Goal: Task Accomplishment & Management: Complete application form

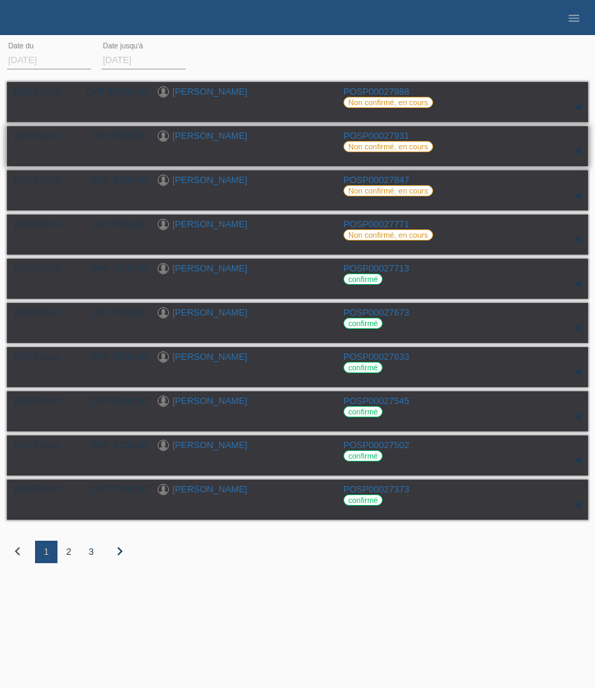
click at [205, 134] on link "[PERSON_NAME]" at bounding box center [209, 135] width 75 height 11
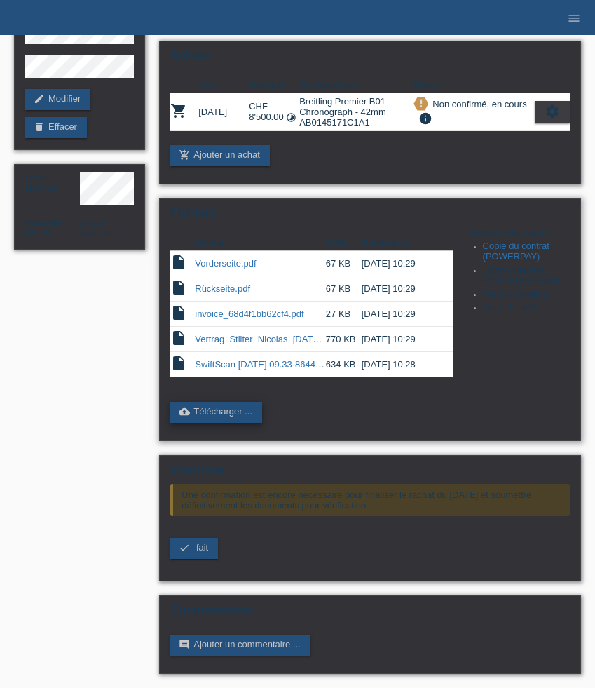
scroll to position [128, 0]
click at [203, 548] on span "fait" at bounding box center [202, 547] width 12 height 11
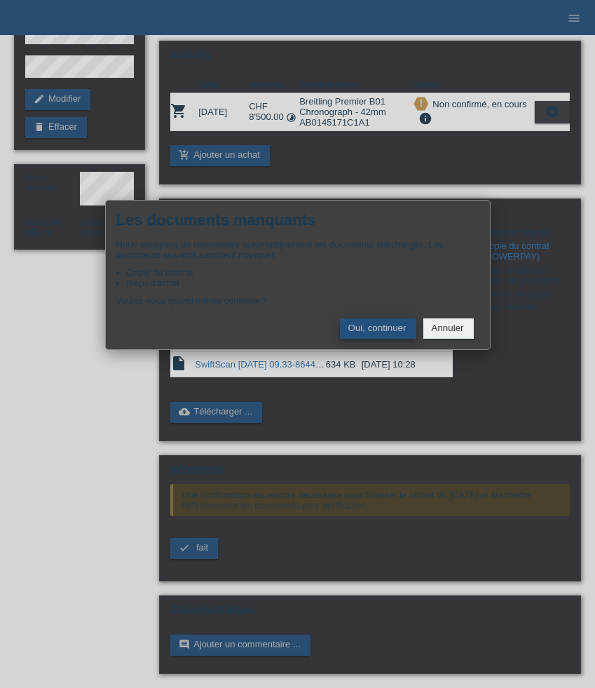
click at [373, 336] on button "Oui, continuer" at bounding box center [378, 328] width 76 height 20
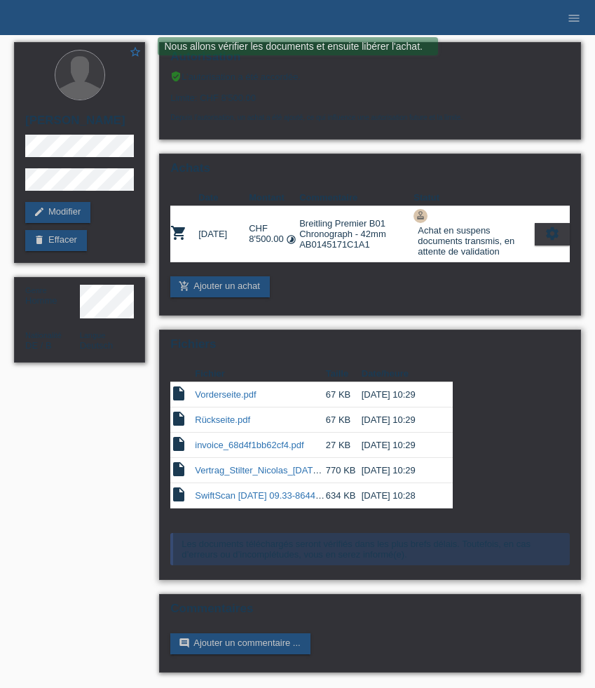
scroll to position [4, 0]
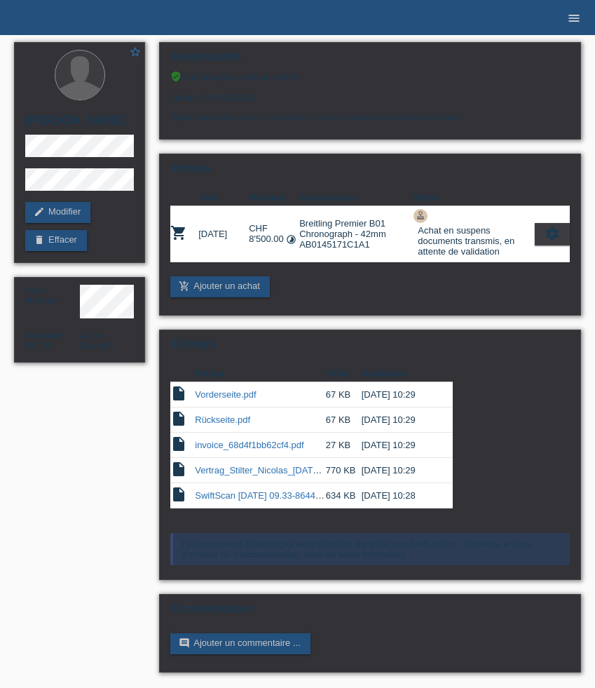
click at [574, 20] on icon "menu" at bounding box center [574, 18] width 14 height 14
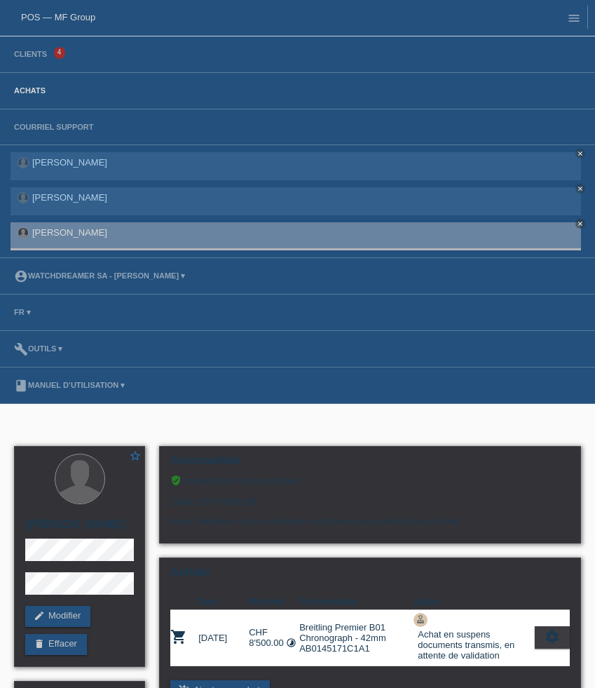
click at [36, 89] on link "Achats" at bounding box center [30, 90] width 46 height 8
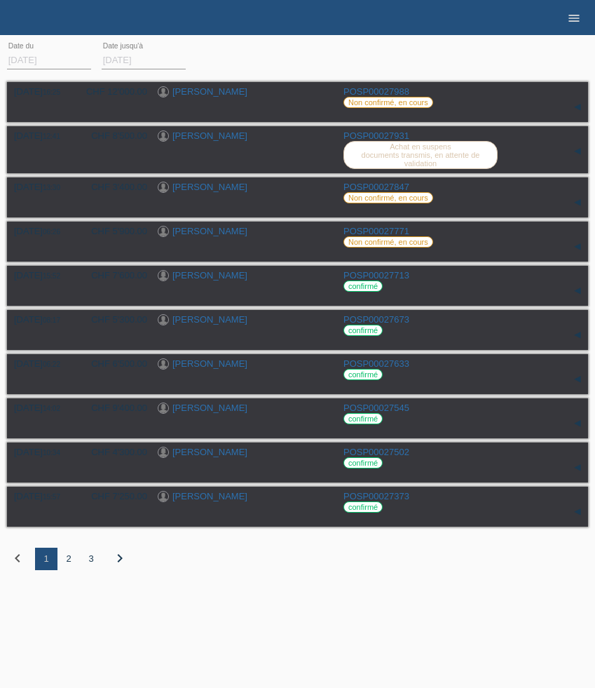
click at [577, 18] on icon "menu" at bounding box center [574, 18] width 14 height 14
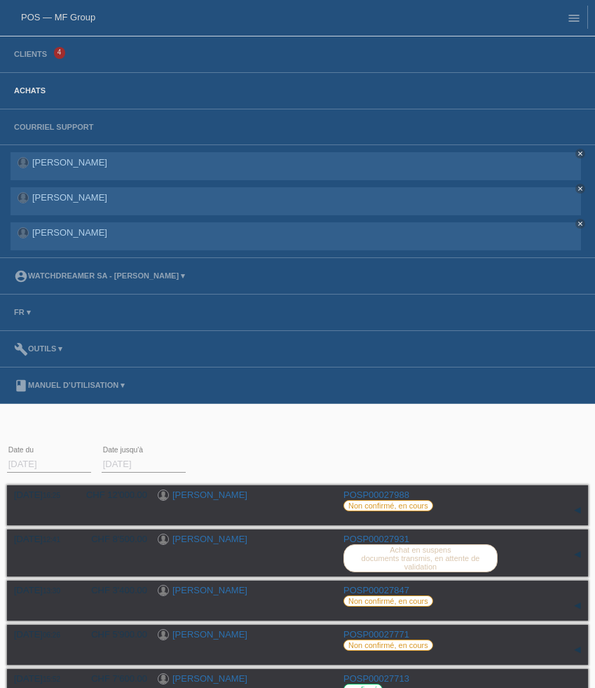
click at [36, 88] on link "Achats" at bounding box center [30, 90] width 46 height 8
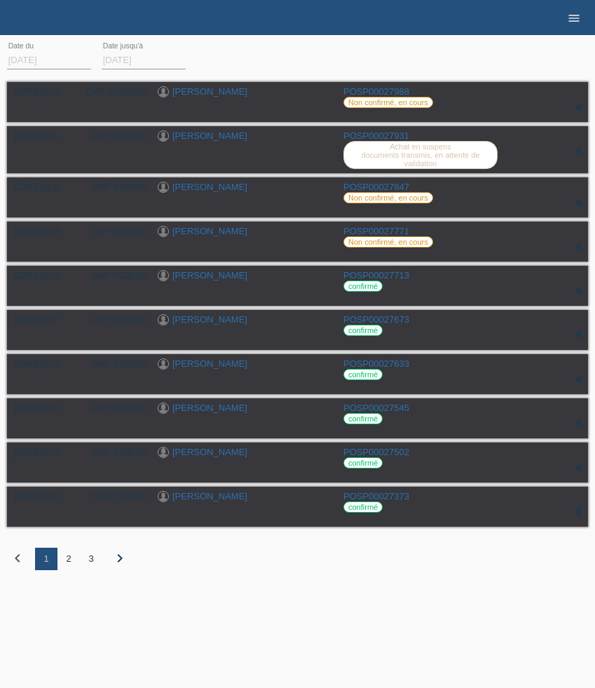
click at [569, 18] on icon "menu" at bounding box center [574, 18] width 14 height 14
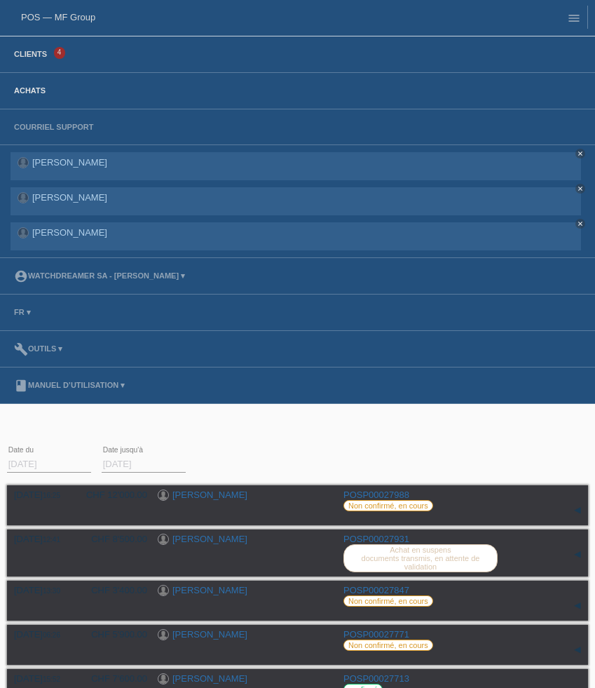
click at [36, 58] on link "Clients" at bounding box center [30, 54] width 47 height 8
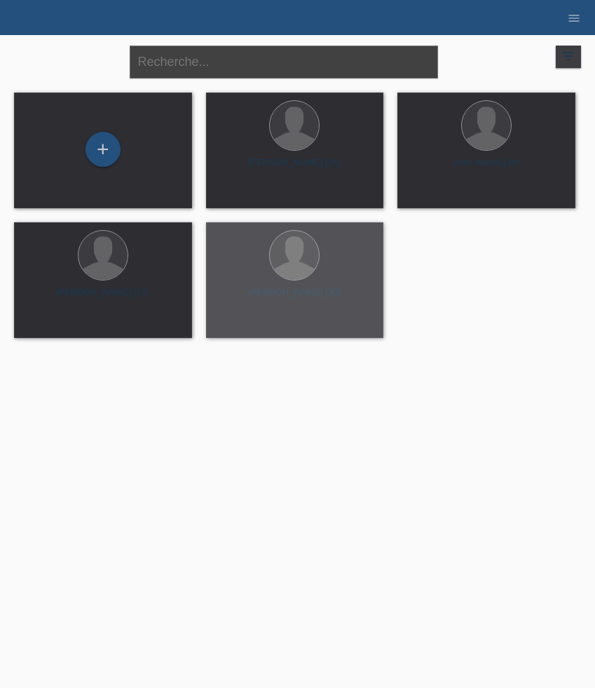
click at [217, 67] on input "text" at bounding box center [284, 62] width 308 height 33
paste input "Angelo"
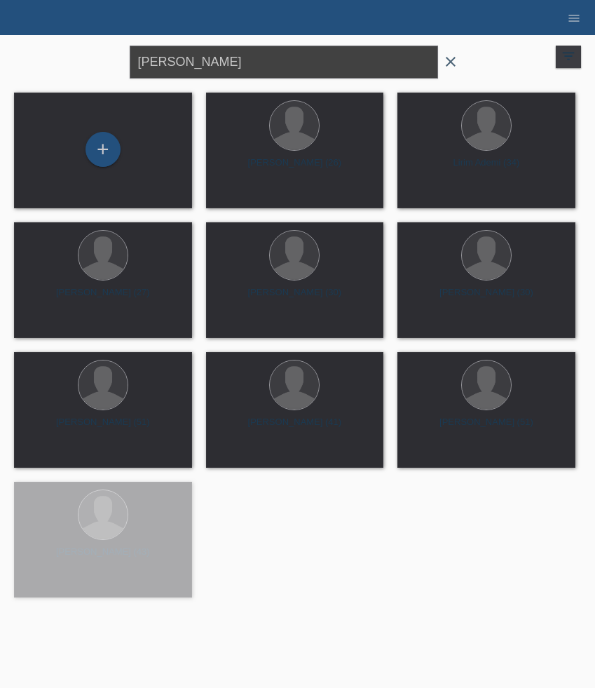
type input "Angelo"
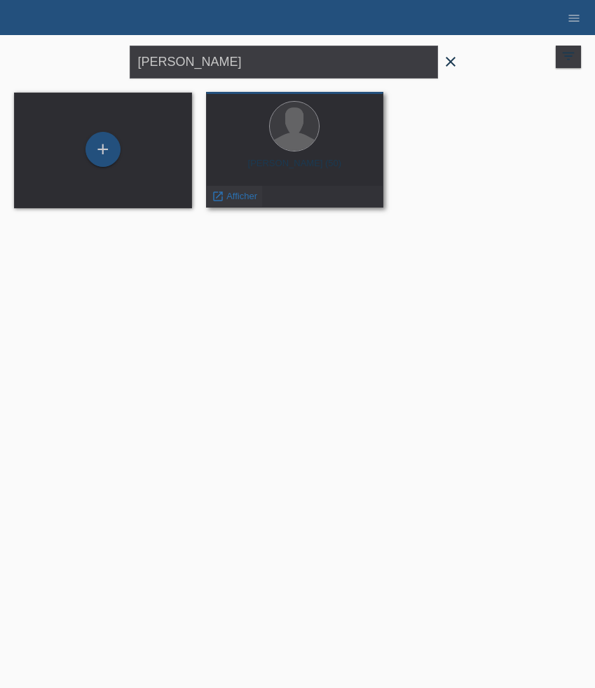
click at [238, 193] on span "Afficher" at bounding box center [241, 196] width 31 height 11
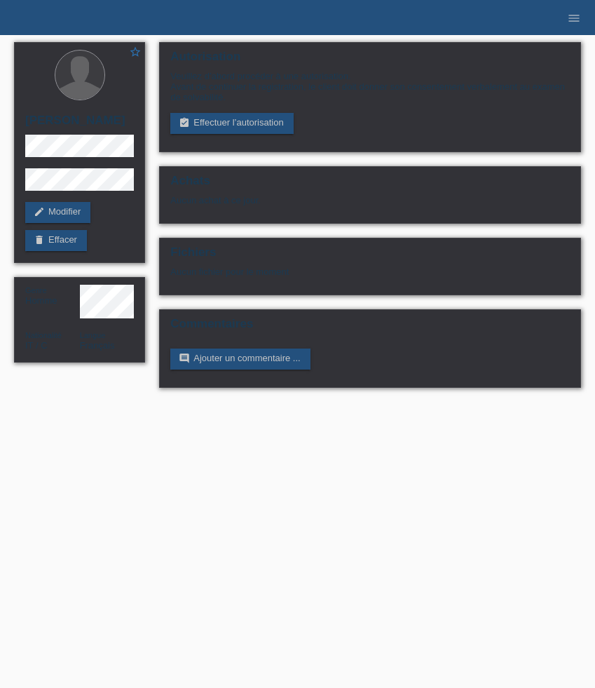
click at [218, 121] on link "assignment_turned_in Effectuer l’autorisation" at bounding box center [231, 123] width 123 height 21
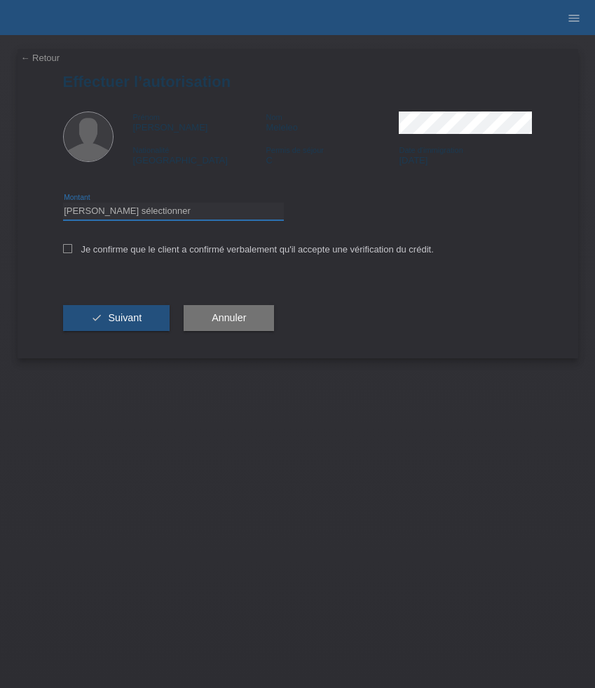
click at [120, 210] on select "Veuillez sélectionner CHF 1.00 - CHF 499.00 CHF 500.00 - CHF 1'999.00 CHF 2'000…" at bounding box center [173, 211] width 221 height 17
select select "3"
click at [63, 205] on select "Veuillez sélectionner CHF 1.00 - CHF 499.00 CHF 500.00 - CHF 1'999.00 CHF 2'000…" at bounding box center [173, 211] width 221 height 17
click at [90, 249] on label "Je confirme que le client a confirmé verbalement qu'il accepte une vérification…" at bounding box center [248, 249] width 371 height 11
click at [72, 249] on input "Je confirme que le client a confirmé verbalement qu'il accepte une vérification…" at bounding box center [67, 248] width 9 height 9
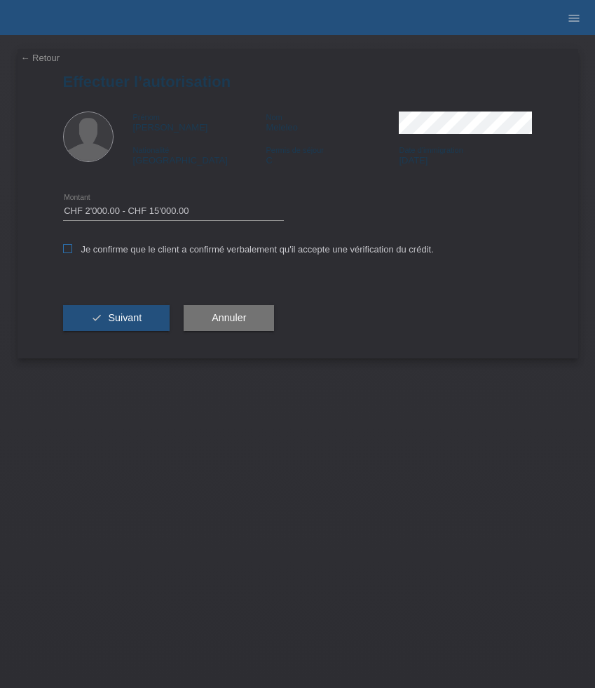
checkbox input "true"
click at [123, 323] on span "Suivant" at bounding box center [125, 317] width 34 height 11
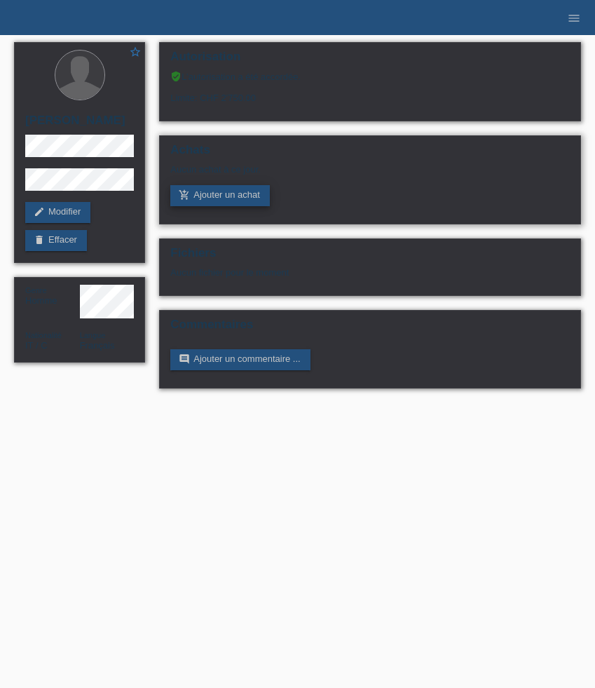
click at [248, 197] on link "add_shopping_cart Ajouter un achat" at bounding box center [220, 195] width 100 height 21
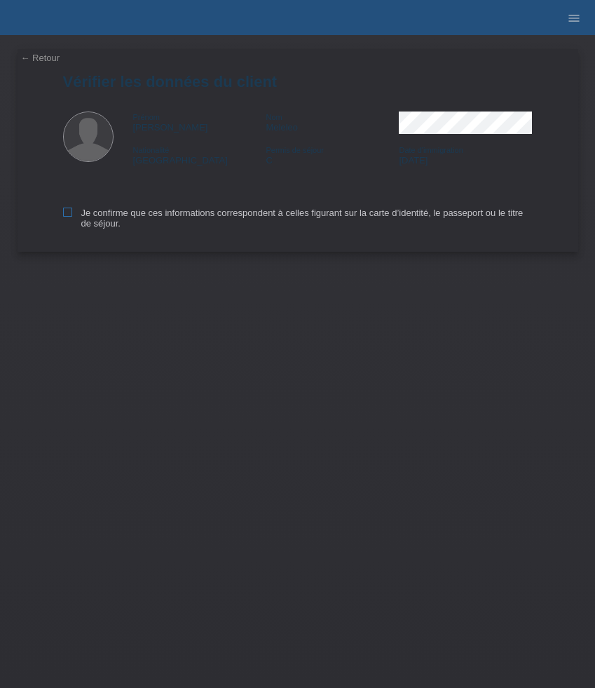
click at [97, 219] on label "Je confirme que ces informations correspondent à celles figurant sur la carte d…" at bounding box center [298, 217] width 470 height 21
click at [72, 217] on input "Je confirme que ces informations correspondent à celles figurant sur la carte d…" at bounding box center [67, 211] width 9 height 9
checkbox input "true"
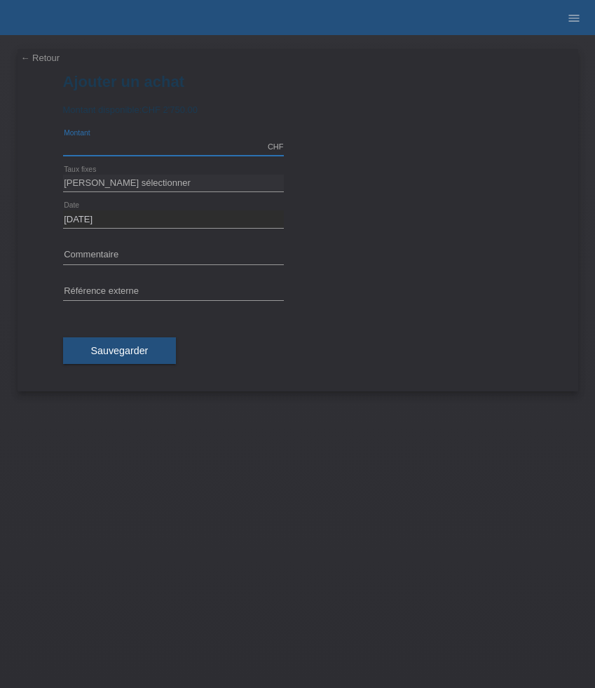
click at [137, 145] on input "text" at bounding box center [173, 147] width 221 height 18
click at [129, 255] on input "text" at bounding box center [173, 256] width 221 height 18
paste input "TAG Heuer Formula 1 Chronograph - 43mm CAZ1014.BA0842"
type input "TAG Heuer Formula 1 Chronograph - 43mm CAZ1014.BA0842"
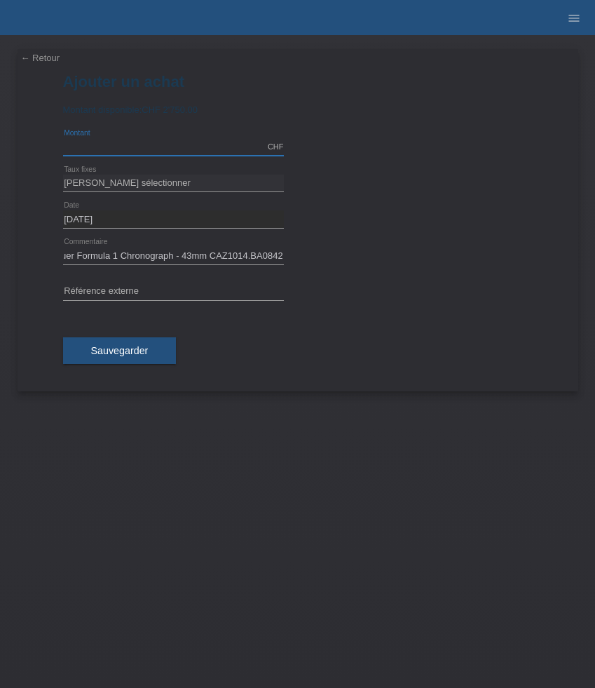
scroll to position [0, 0]
click at [136, 146] on input "text" at bounding box center [173, 147] width 221 height 18
type input "2150.00"
click at [170, 184] on select "Veuillez sélectionner 6 versements 12 versements 24 versements 36 versements 48…" at bounding box center [173, 183] width 221 height 17
select select "626"
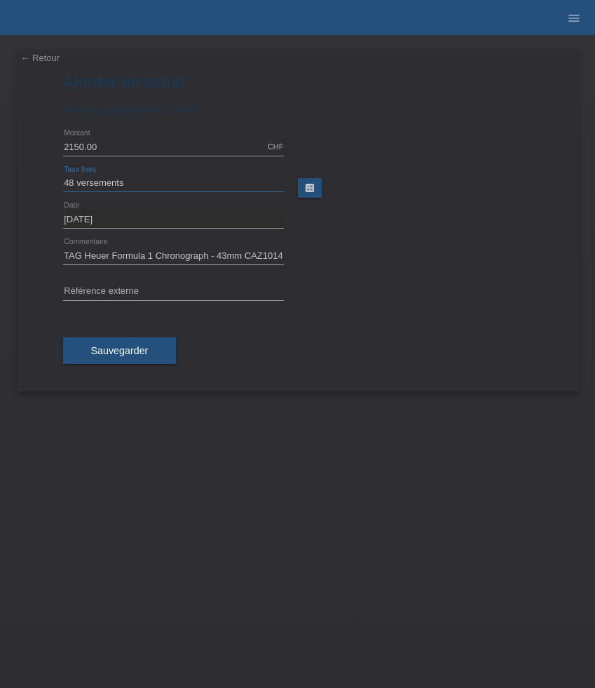
click at [63, 175] on select "Veuillez sélectionner 6 versements 12 versements 24 versements 36 versements 48…" at bounding box center [173, 183] width 221 height 17
click at [128, 285] on input "text" at bounding box center [173, 292] width 221 height 18
paste input "523552"
type input "523552"
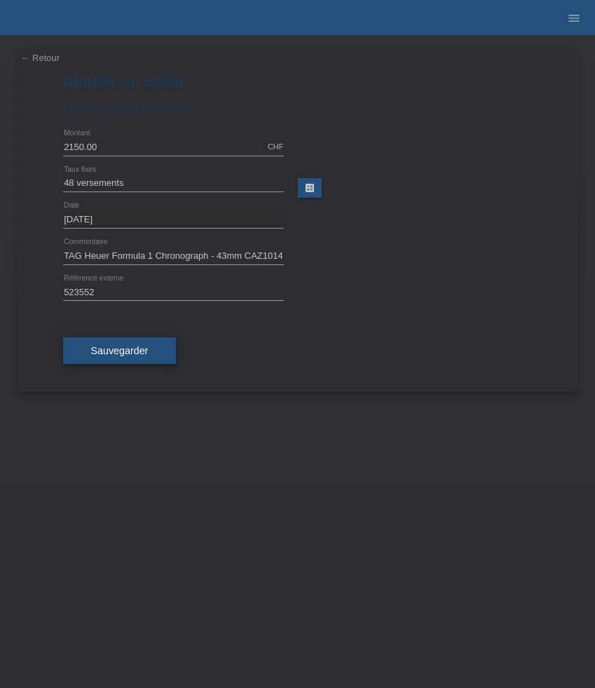
click at [132, 348] on span "Sauvegarder" at bounding box center [119, 350] width 57 height 11
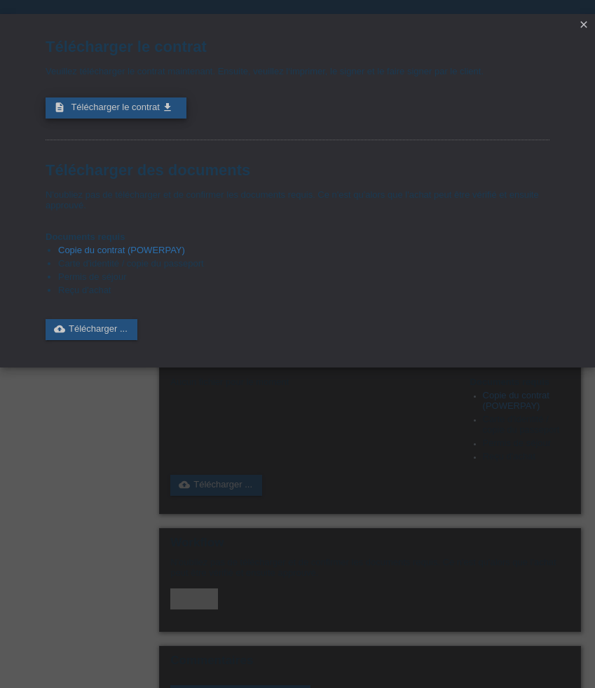
click at [148, 104] on span "Télécharger le contrat" at bounding box center [115, 107] width 88 height 11
click at [587, 25] on icon "close" at bounding box center [583, 24] width 11 height 11
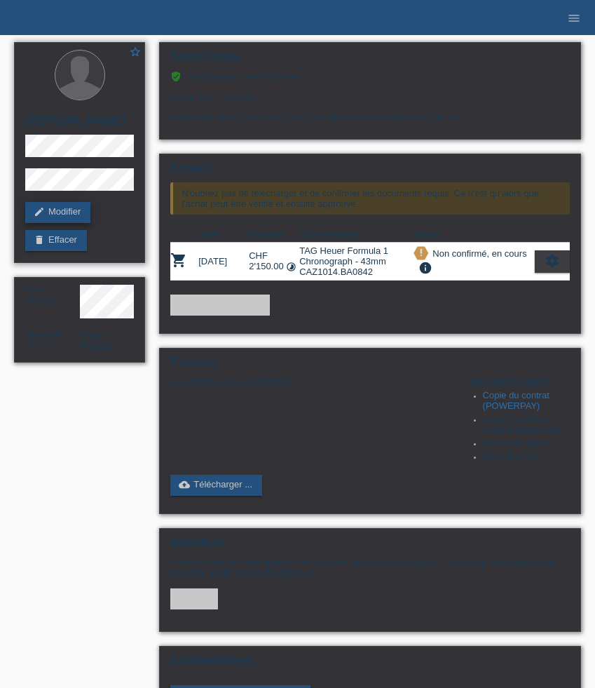
click at [58, 215] on link "edit Modifier" at bounding box center [57, 212] width 65 height 21
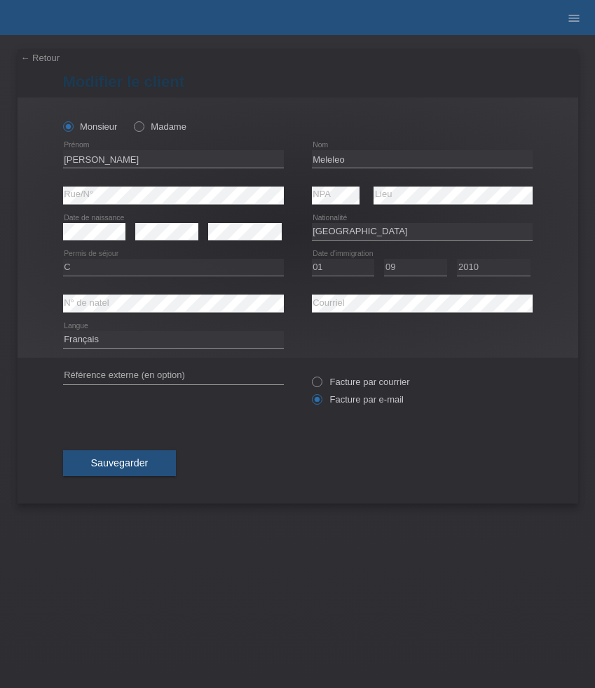
select select "IT"
select select "C"
select select "01"
select select "09"
select select "2010"
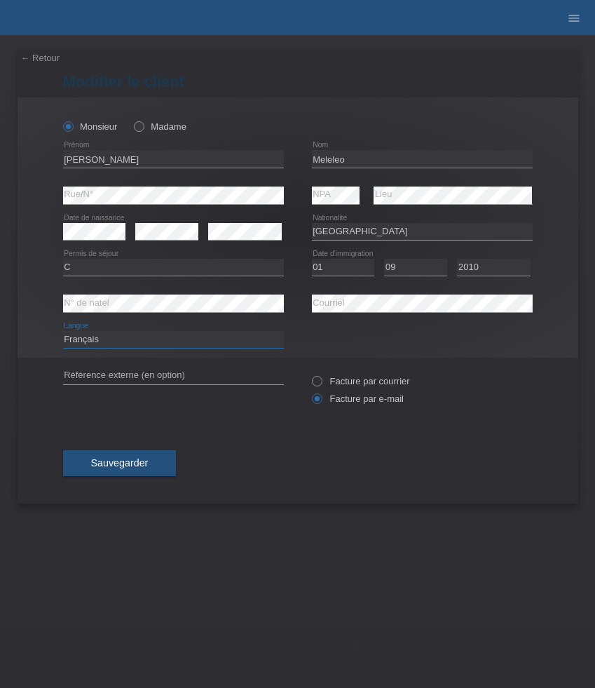
click at [122, 341] on select "Deutsch Français Italiano English" at bounding box center [173, 339] width 221 height 17
select select "de"
click at [63, 331] on select "Deutsch Français Italiano English" at bounding box center [173, 339] width 221 height 17
click at [137, 468] on span "Sauvegarder" at bounding box center [119, 462] width 57 height 11
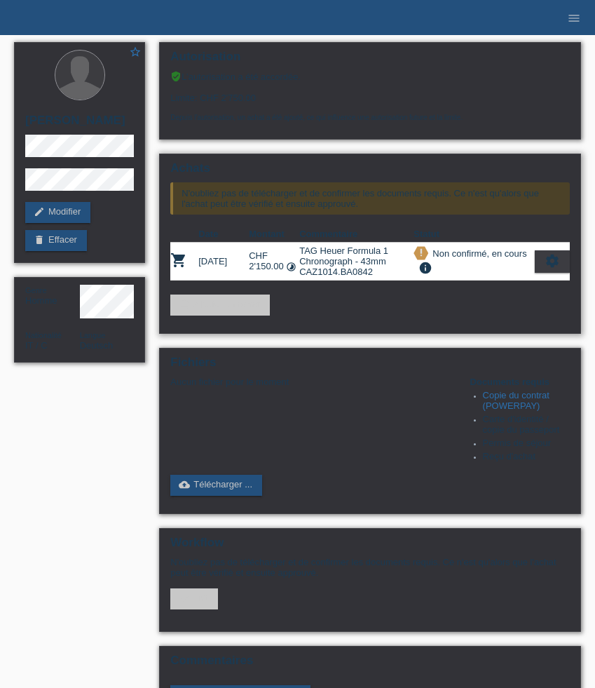
click at [548, 268] on icon "settings" at bounding box center [552, 260] width 15 height 15
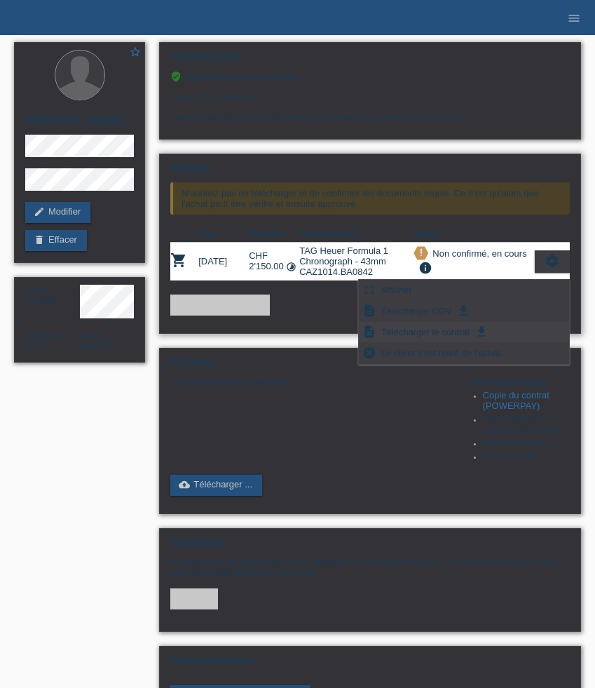
click at [444, 331] on span "Télécharger le contrat" at bounding box center [425, 331] width 93 height 17
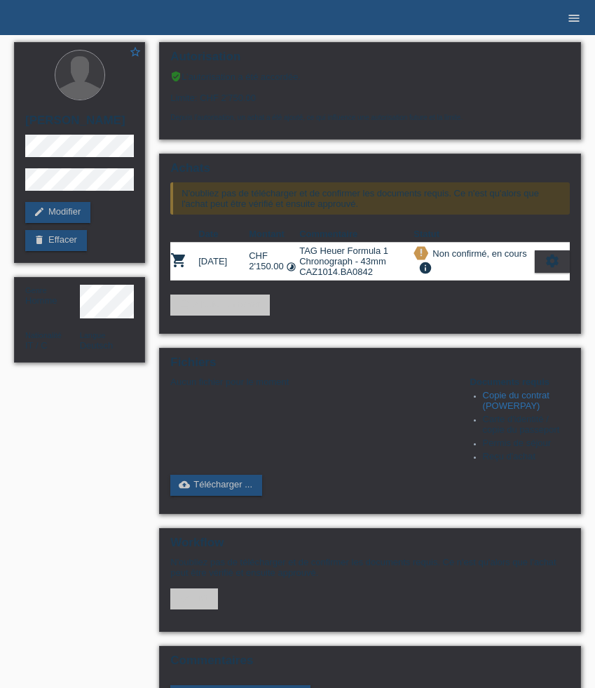
click at [580, 15] on icon "menu" at bounding box center [574, 18] width 14 height 14
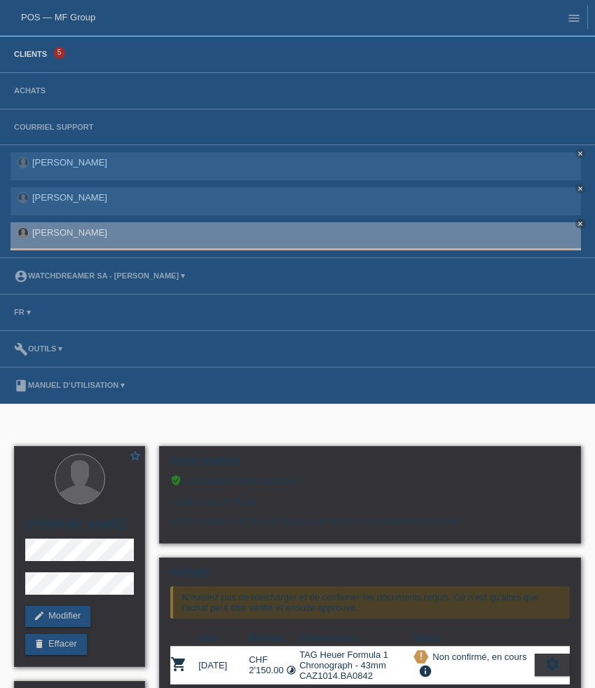
click at [38, 54] on link "Clients" at bounding box center [30, 54] width 47 height 8
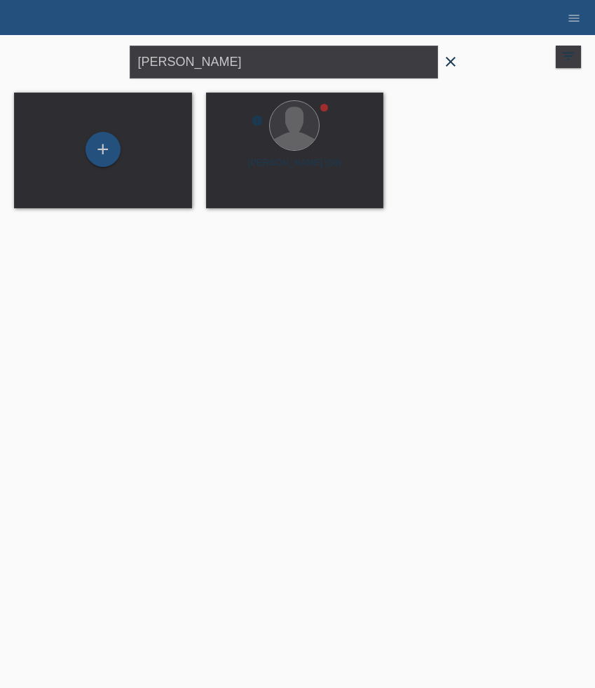
click at [452, 60] on icon "close" at bounding box center [450, 61] width 17 height 17
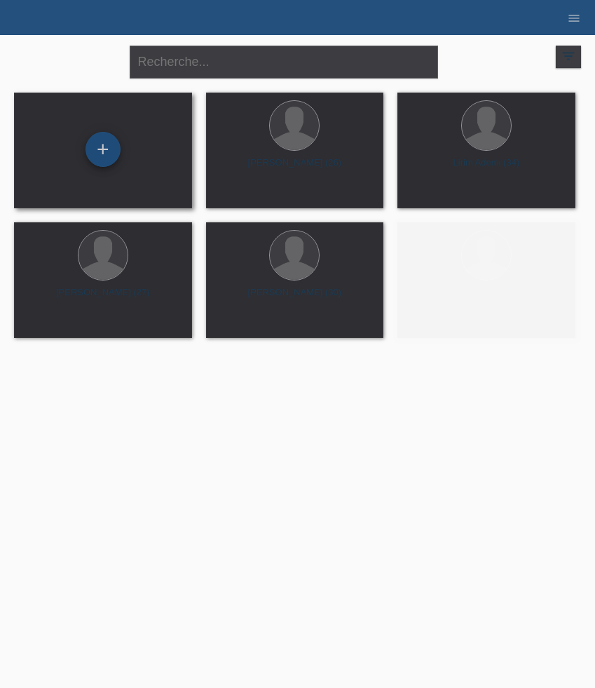
click at [92, 153] on div "+" at bounding box center [103, 149] width 34 height 24
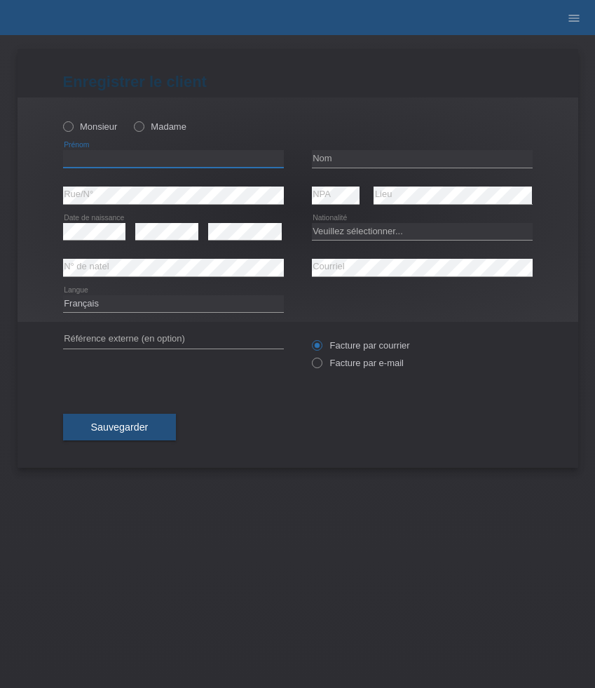
click at [140, 160] on input "text" at bounding box center [173, 159] width 221 height 18
paste input "[PERSON_NAME]"
type input "[PERSON_NAME]"
type input "Cavin"
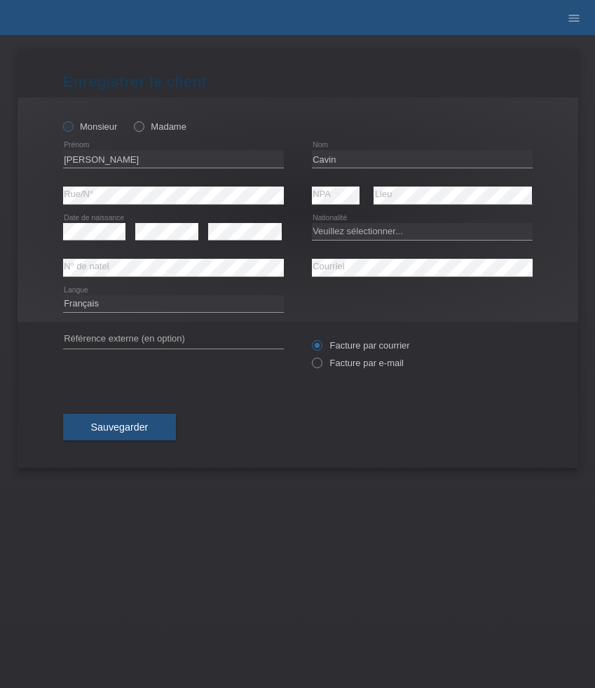
click at [88, 125] on label "Monsieur" at bounding box center [90, 126] width 55 height 11
click at [72, 125] on input "Monsieur" at bounding box center [67, 125] width 9 height 9
radio input "true"
click at [160, 240] on icon at bounding box center [166, 240] width 63 height 1
click at [402, 233] on select "Veuillez sélectionner... Suisse Allemagne Autriche Liechtenstein ------------ A…" at bounding box center [422, 231] width 221 height 17
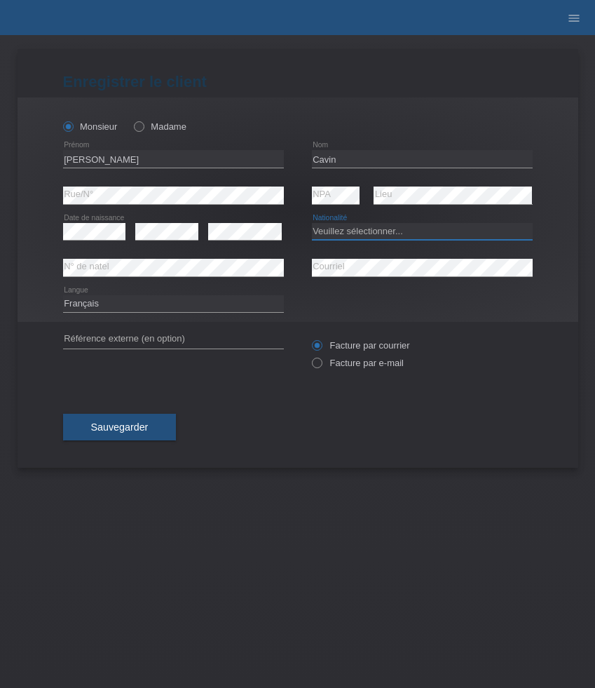
select select "CH"
click at [312, 223] on select "Veuillez sélectionner... Suisse Allemagne Autriche Liechtenstein ------------ A…" at bounding box center [422, 231] width 221 height 17
click at [346, 366] on label "Facture par e-mail" at bounding box center [358, 362] width 92 height 11
click at [321, 366] on input "Facture par e-mail" at bounding box center [316, 366] width 9 height 18
radio input "true"
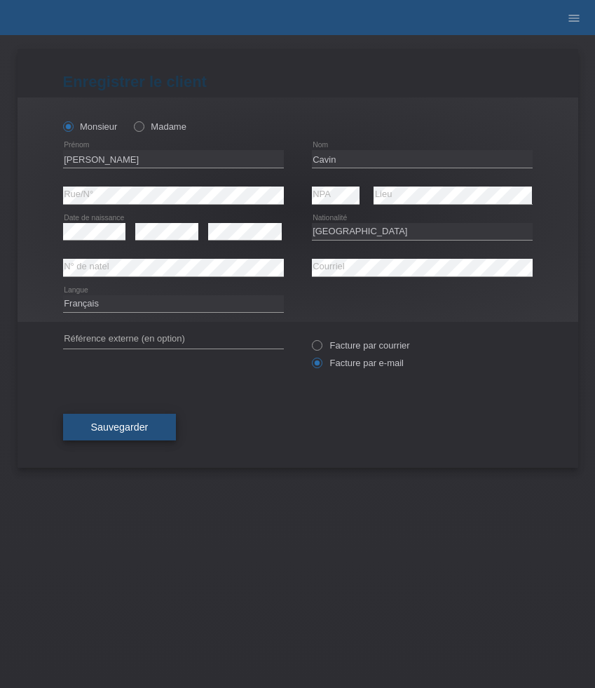
click at [128, 426] on span "Sauvegarder" at bounding box center [119, 426] width 57 height 11
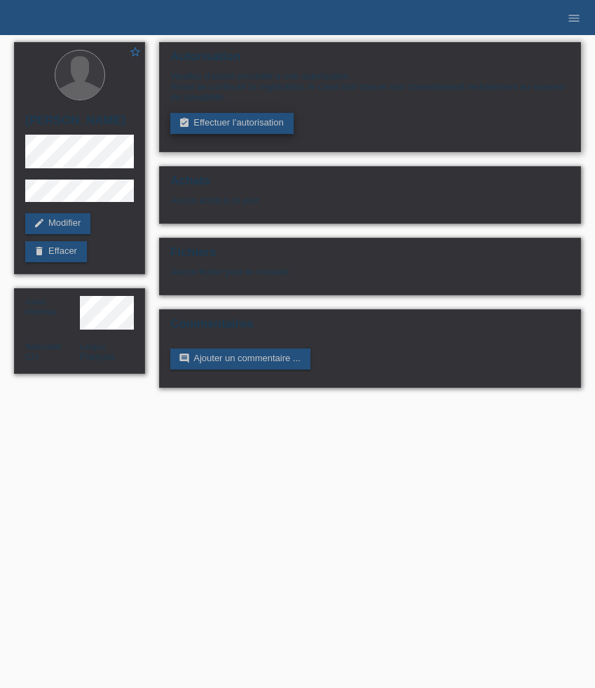
click at [221, 125] on link "assignment_turned_in Effectuer l’autorisation" at bounding box center [231, 123] width 123 height 21
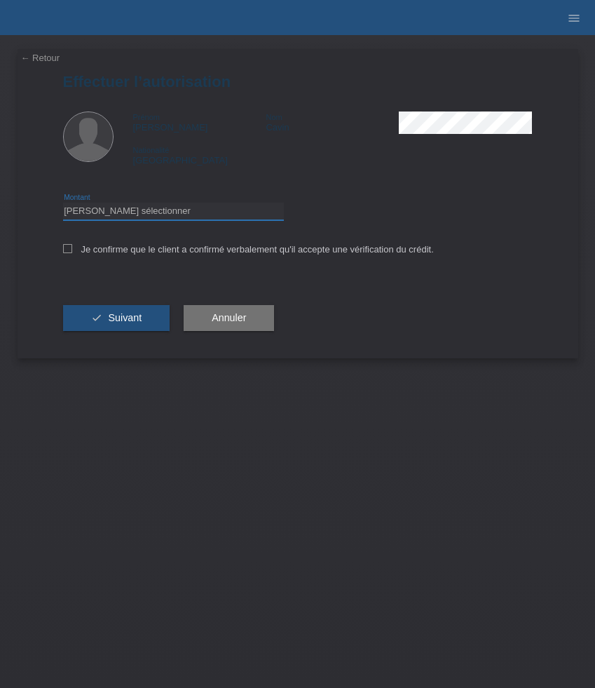
click at [228, 214] on select "Veuillez sélectionner CHF 1.00 - CHF 499.00 CHF 500.00 - CHF 1'999.00 CHF 2'000…" at bounding box center [173, 211] width 221 height 17
select select "3"
click at [63, 205] on select "Veuillez sélectionner CHF 1.00 - CHF 499.00 CHF 500.00 - CHF 1'999.00 CHF 2'000…" at bounding box center [173, 211] width 221 height 17
click at [145, 252] on label "Je confirme que le client a confirmé verbalement qu'il accepte une vérification…" at bounding box center [248, 249] width 371 height 11
click at [72, 252] on input "Je confirme que le client a confirmé verbalement qu'il accepte une vérification…" at bounding box center [67, 248] width 9 height 9
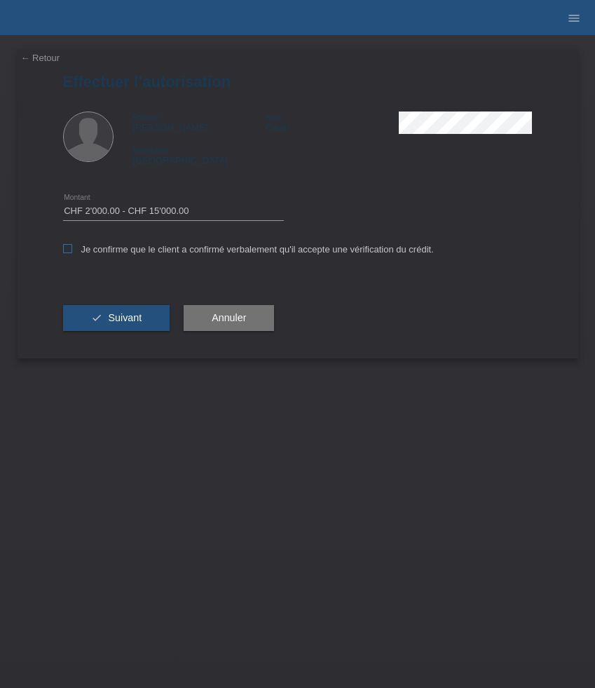
checkbox input "true"
click at [141, 316] on span "Suivant" at bounding box center [125, 317] width 34 height 11
